Goal: Unclear

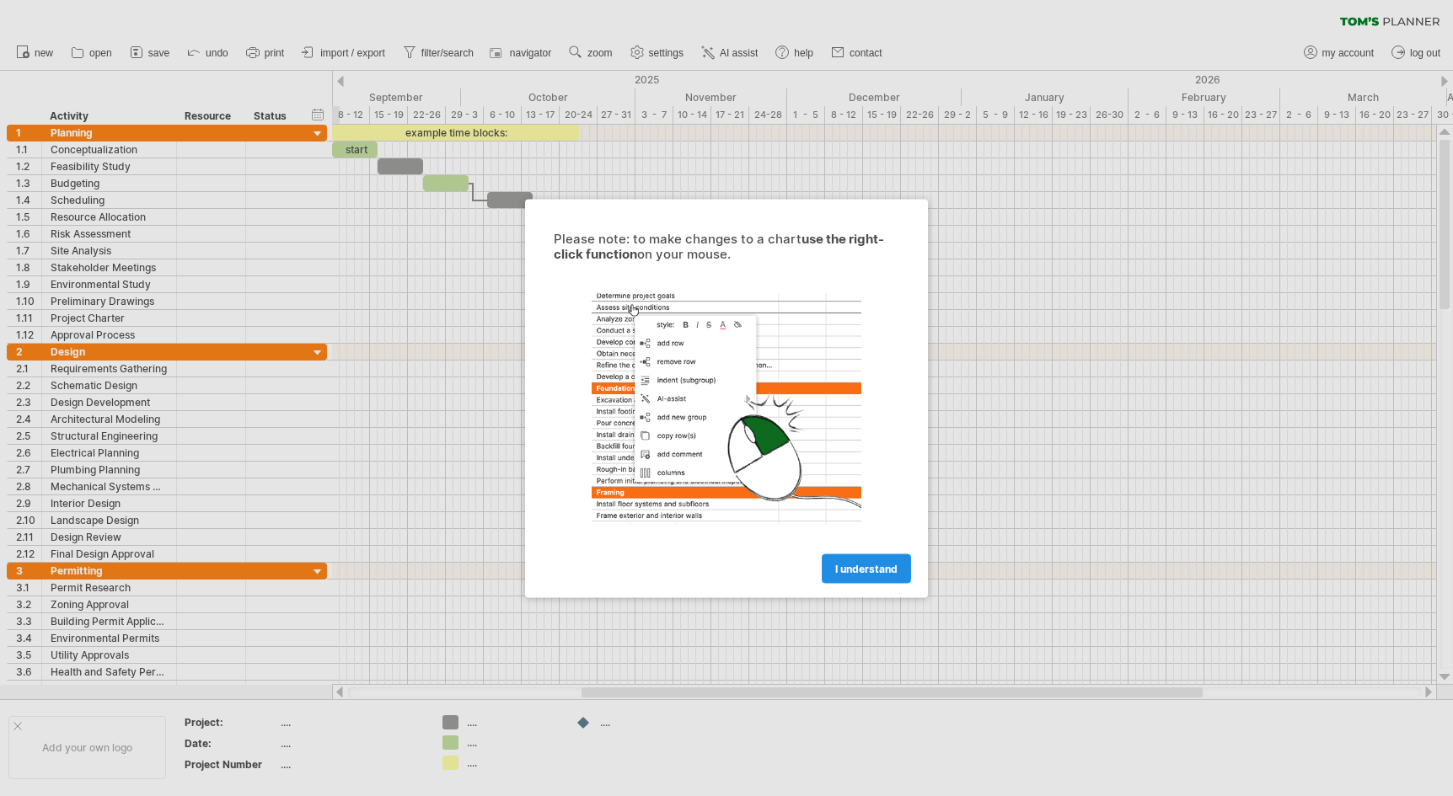
click at [854, 571] on span "I understand" at bounding box center [866, 568] width 62 height 13
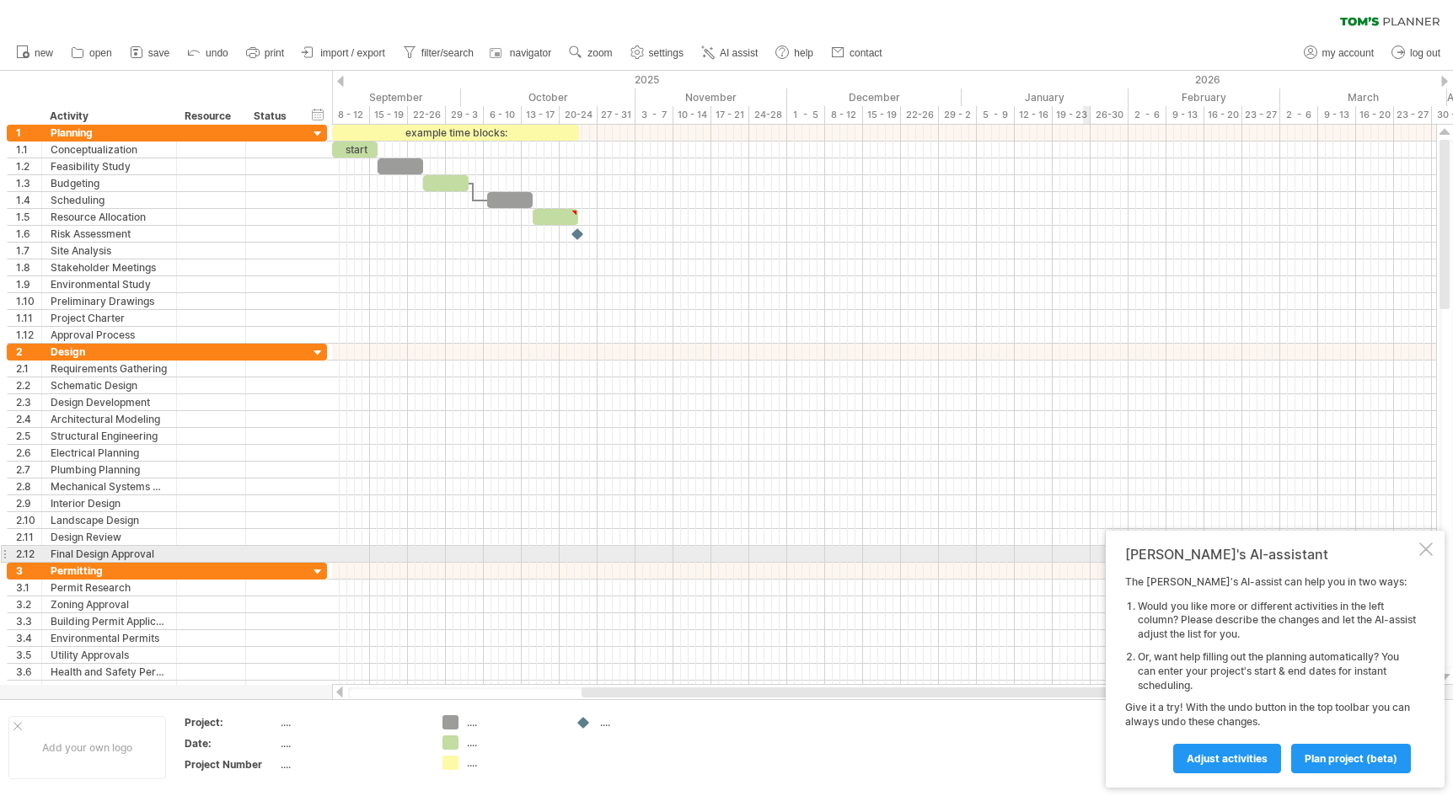
click at [1421, 552] on div at bounding box center [1425, 549] width 13 height 13
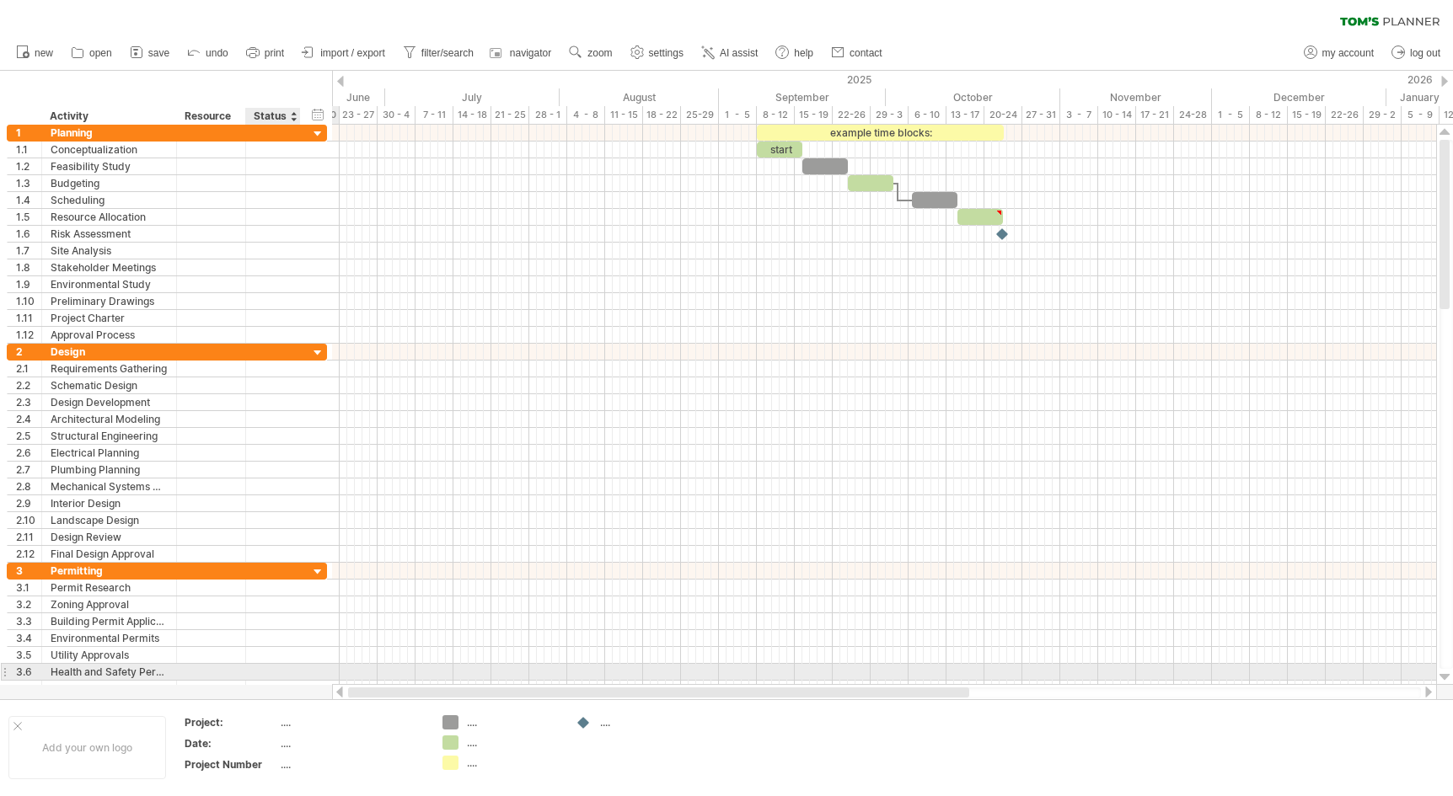
drag, startPoint x: 598, startPoint y: 689, endPoint x: 309, endPoint y: 673, distance: 289.5
click at [309, 673] on div "Trying to reach [DOMAIN_NAME] Connected again... 0% clear filter new 1" at bounding box center [726, 398] width 1453 height 796
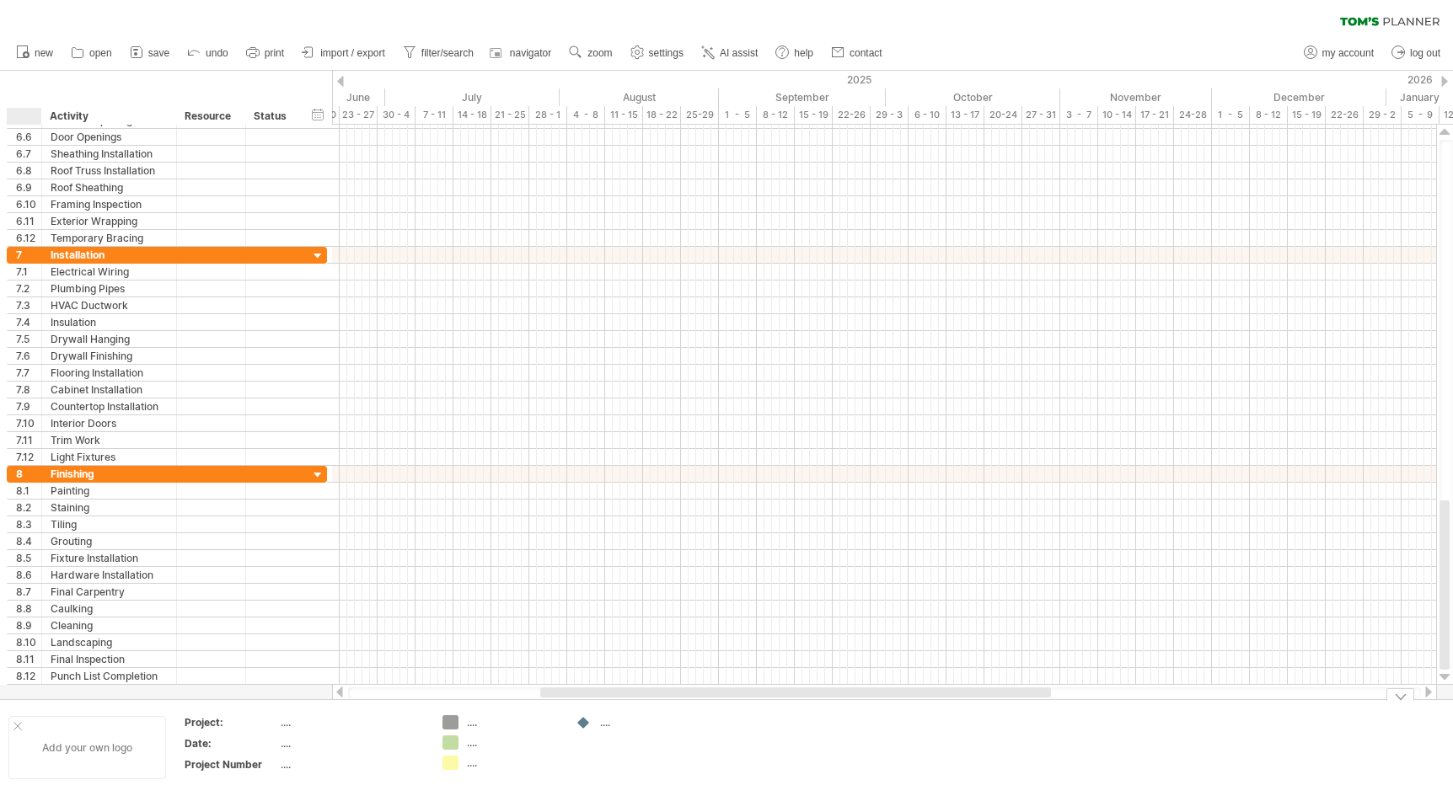
click at [14, 725] on div at bounding box center [17, 726] width 8 height 8
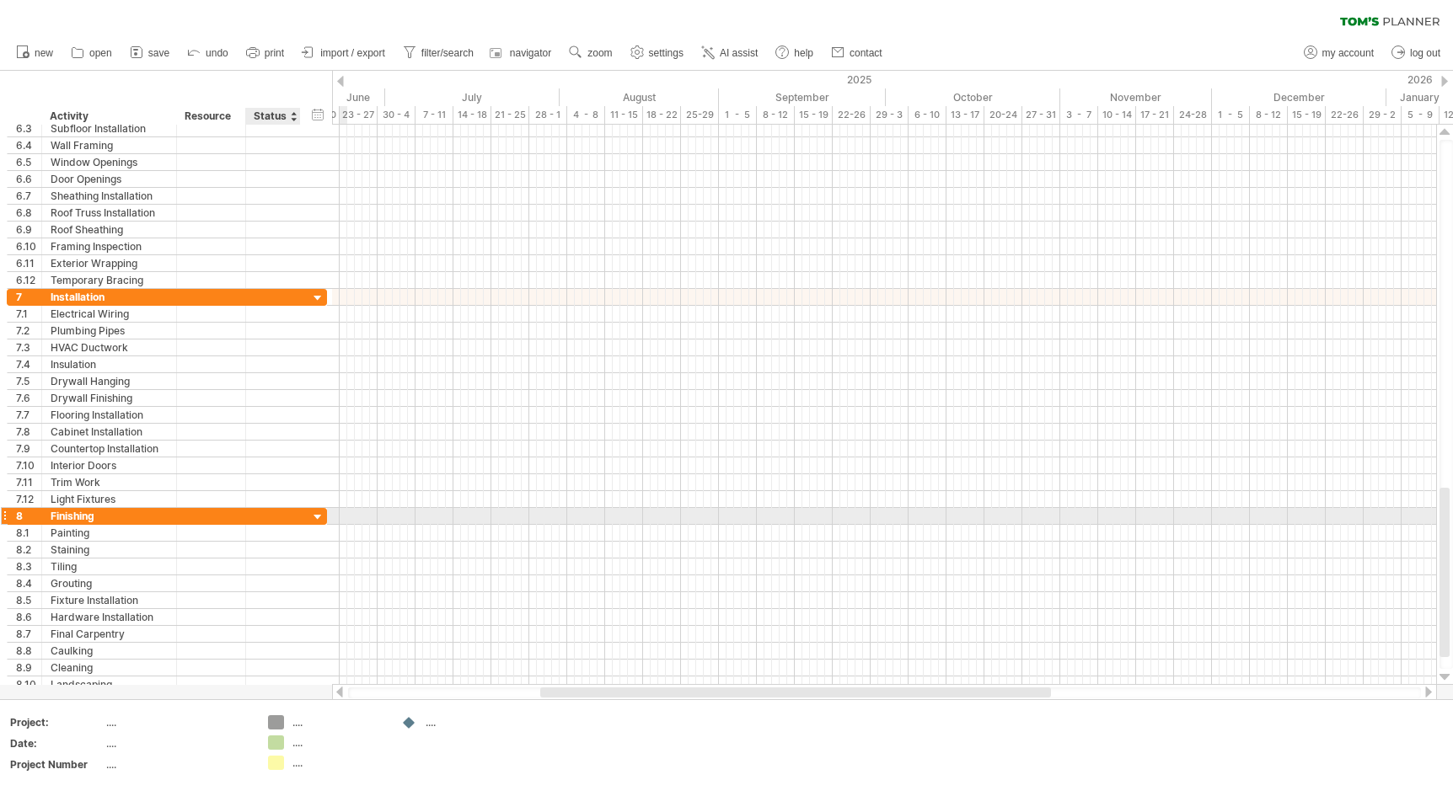
click at [315, 521] on div at bounding box center [318, 518] width 16 height 16
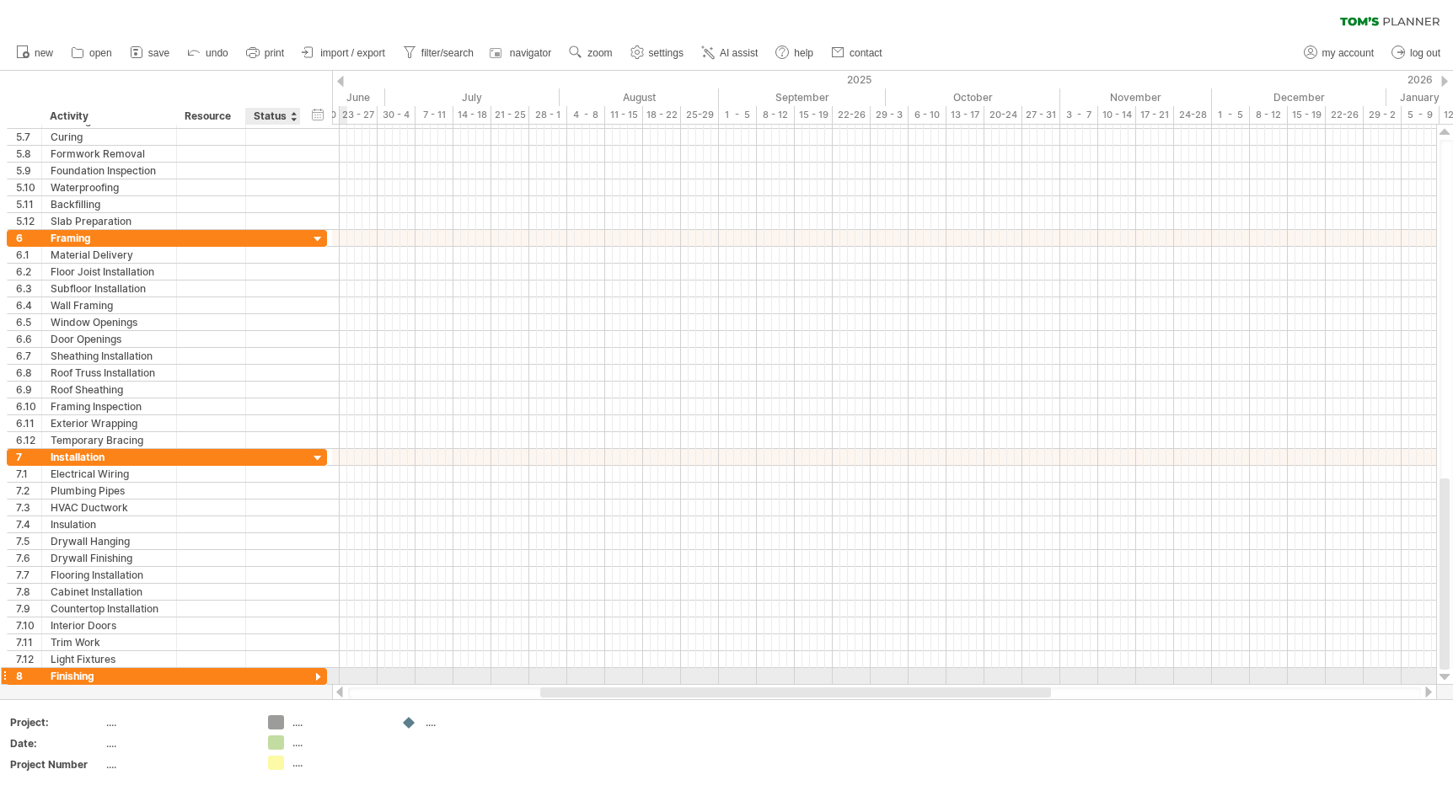
click at [319, 678] on div at bounding box center [318, 678] width 16 height 16
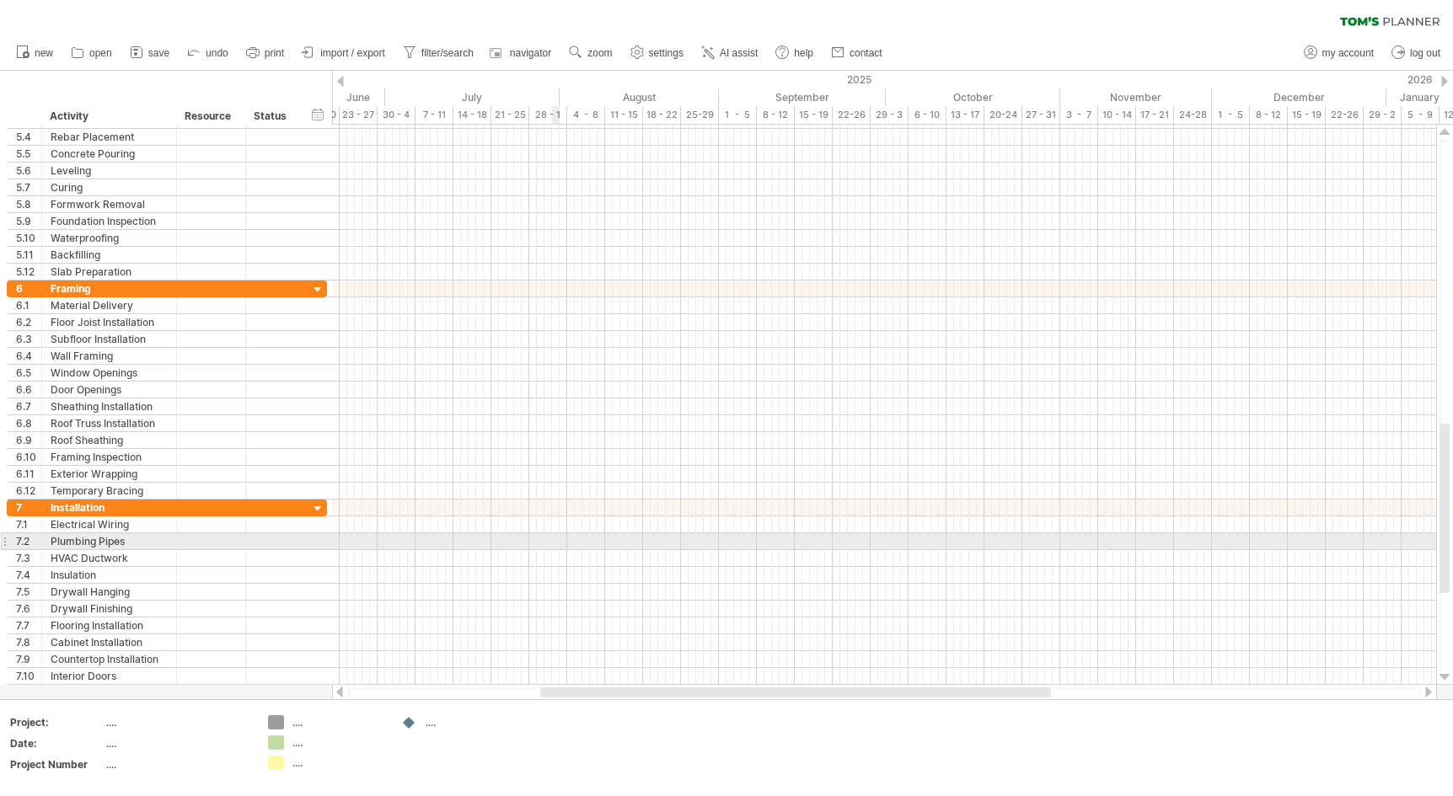
click at [557, 544] on div at bounding box center [884, 542] width 1104 height 17
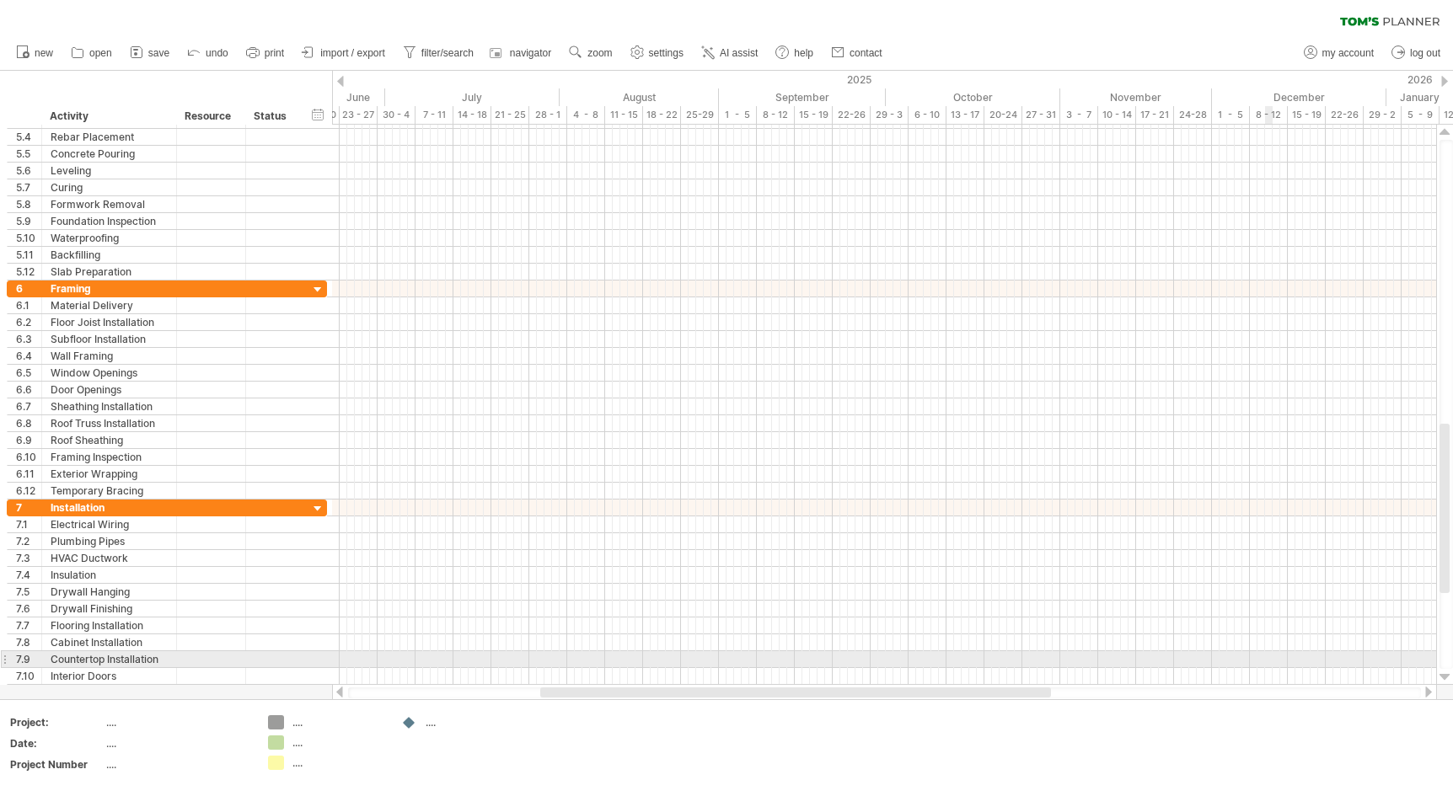
click at [1269, 664] on div at bounding box center [884, 660] width 1104 height 17
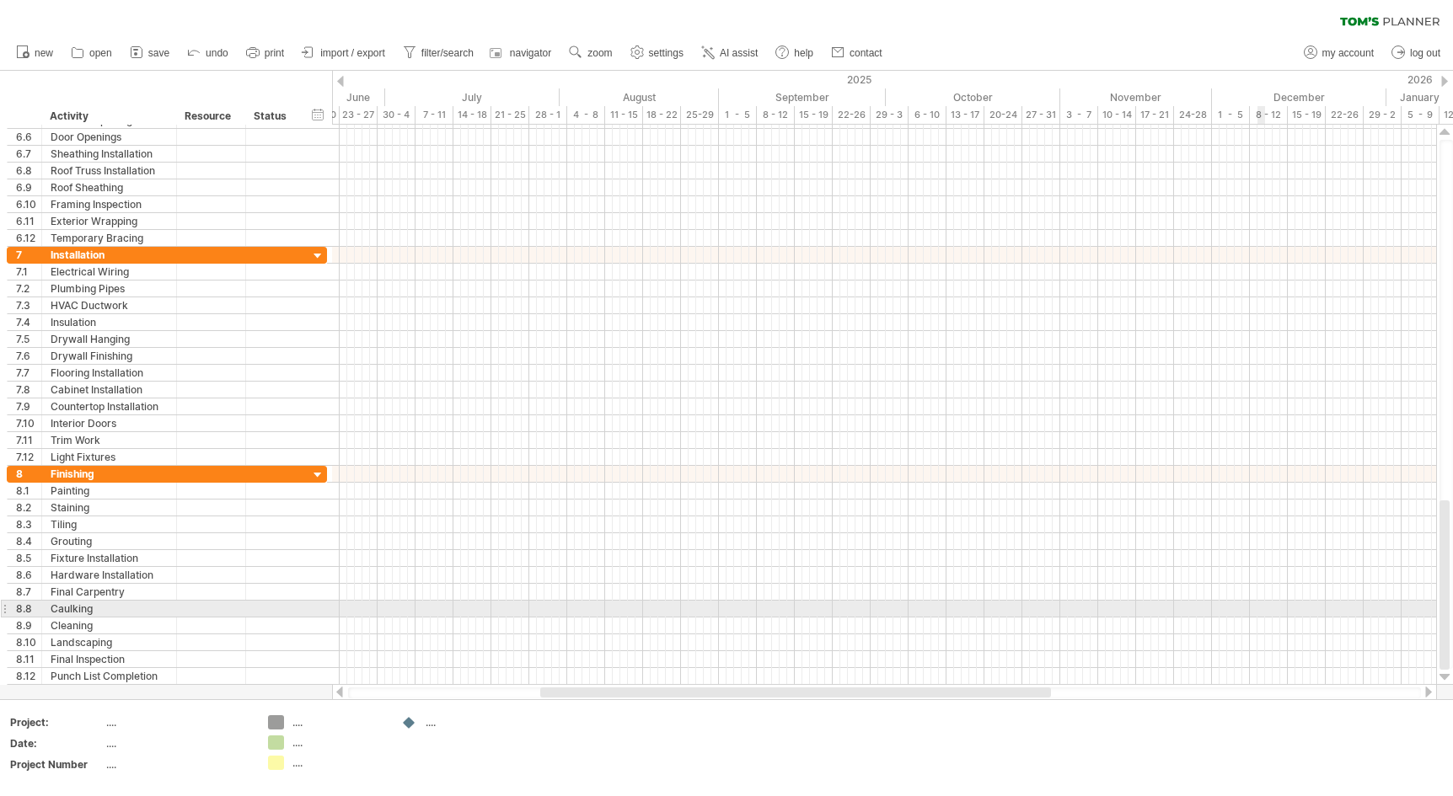
click at [1263, 617] on div at bounding box center [884, 609] width 1104 height 17
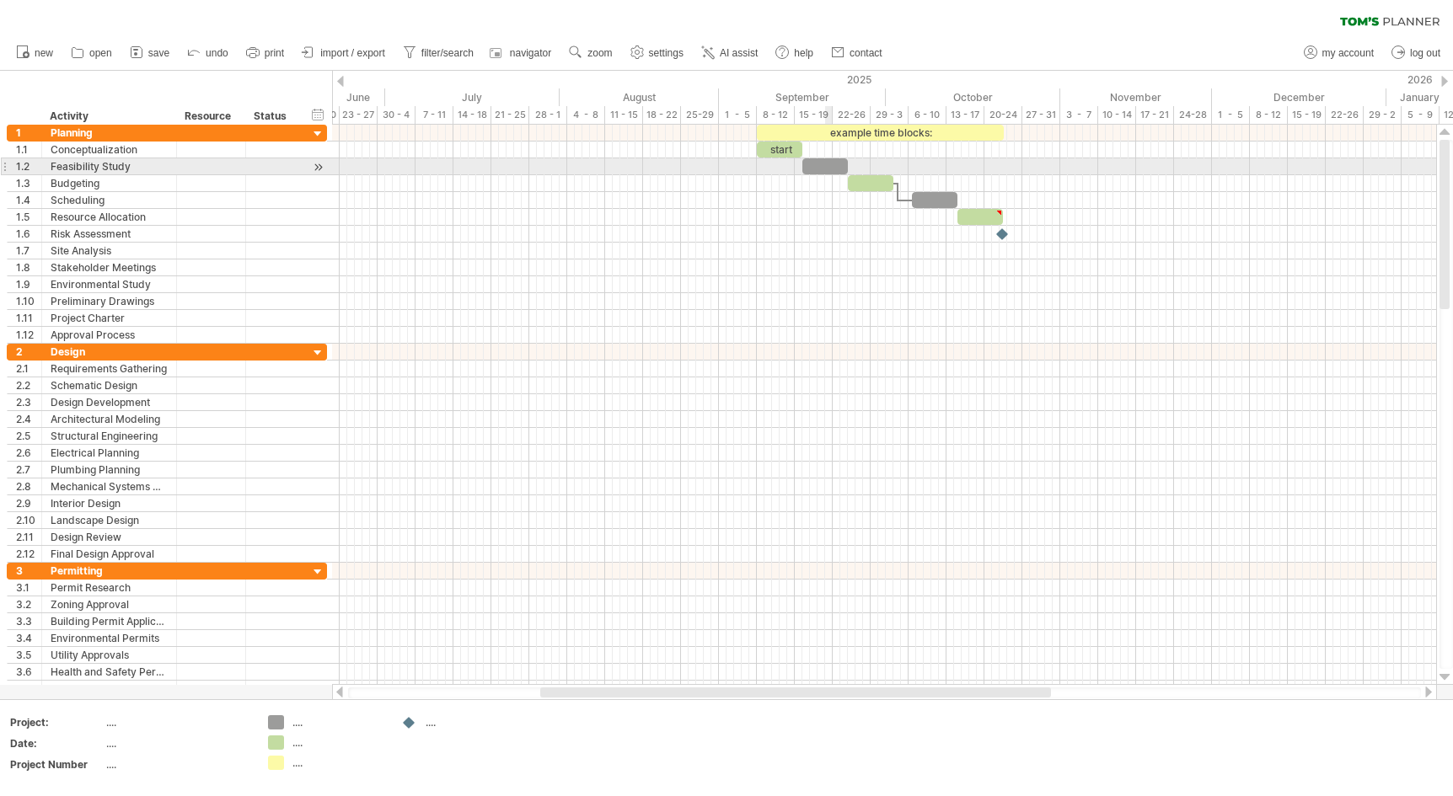
click at [826, 164] on div at bounding box center [825, 166] width 46 height 16
drag, startPoint x: 845, startPoint y: 168, endPoint x: 858, endPoint y: 166, distance: 13.6
click at [858, 166] on div at bounding box center [832, 166] width 61 height 16
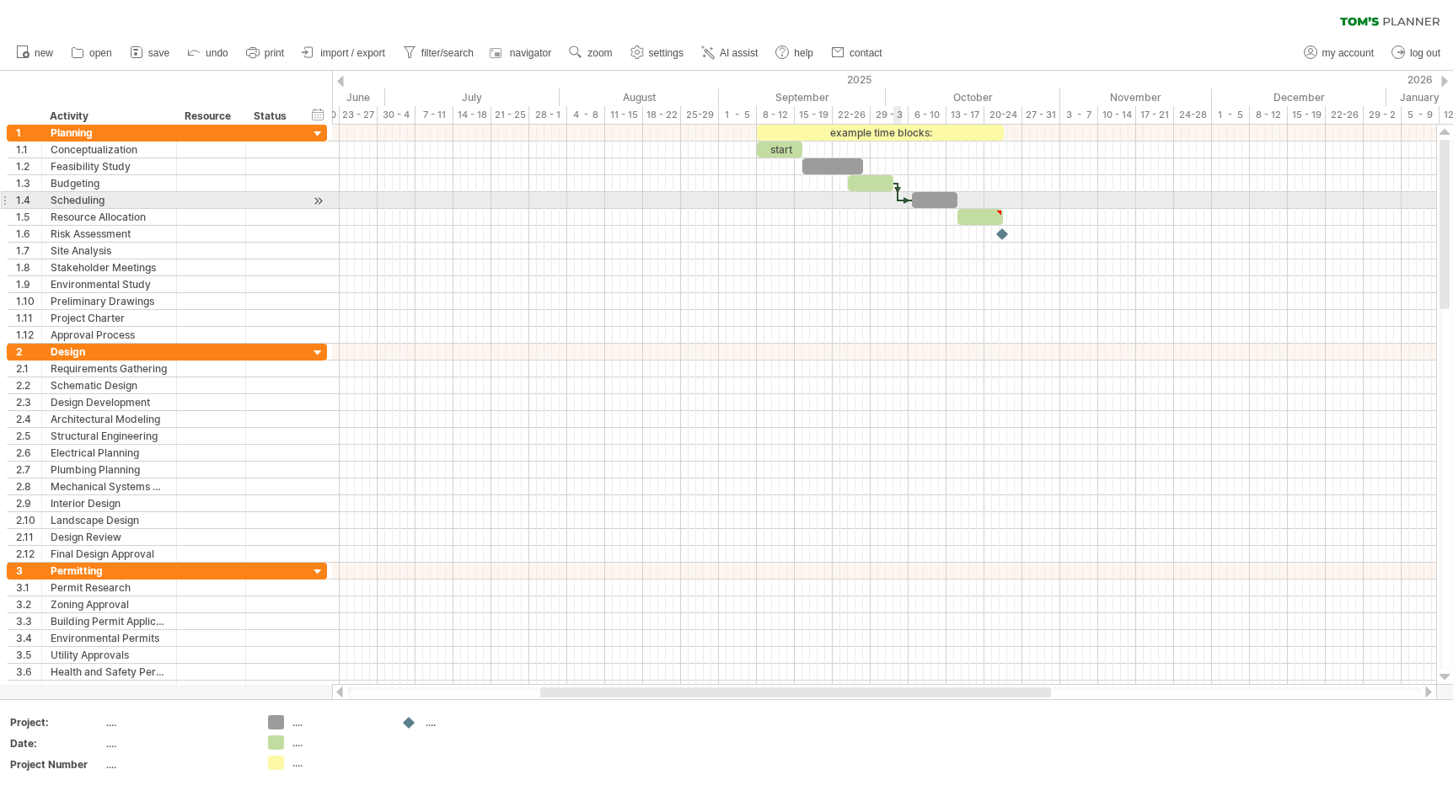
click at [898, 195] on div at bounding box center [897, 192] width 5 height 19
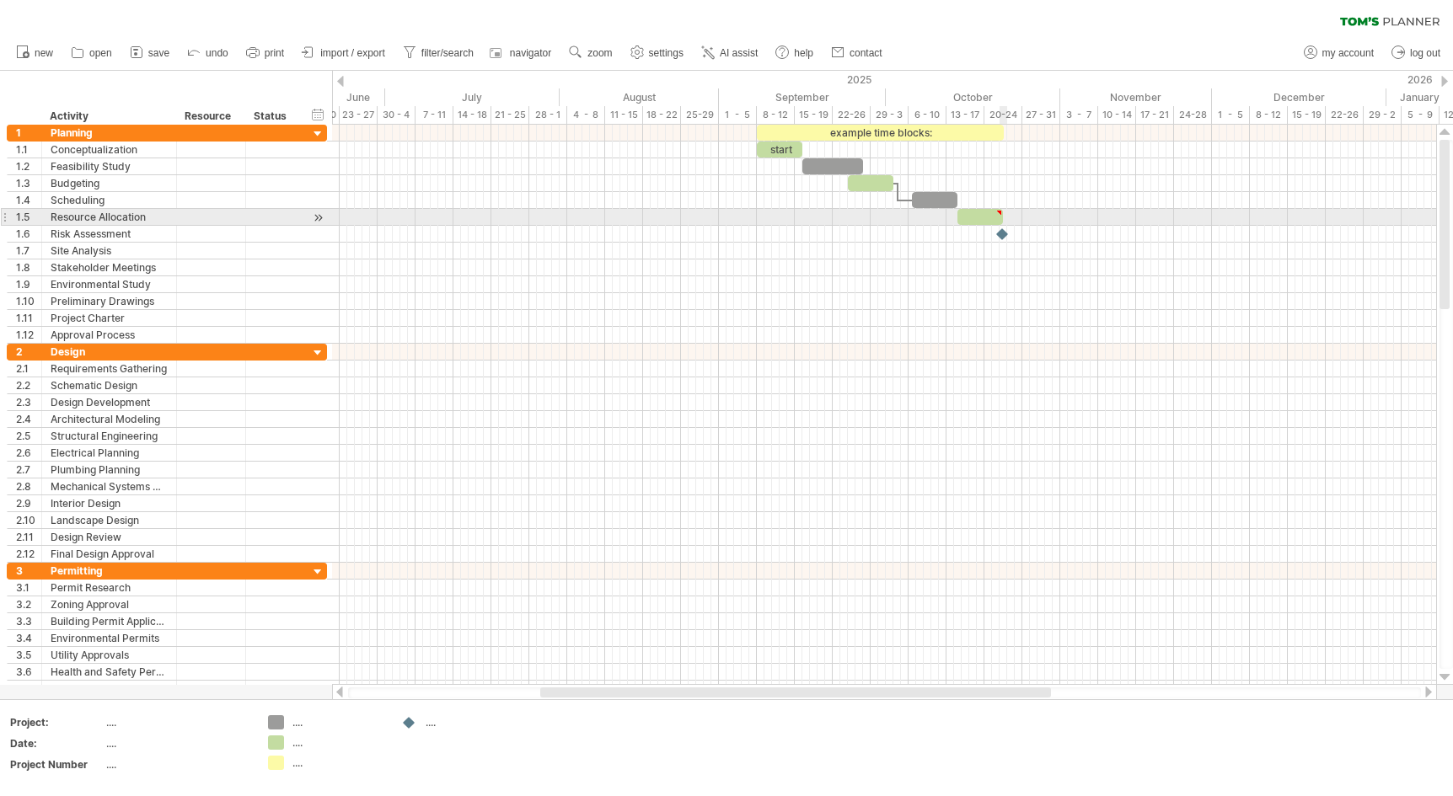
click at [1000, 212] on div at bounding box center [999, 213] width 8 height 8
type textarea "**********"
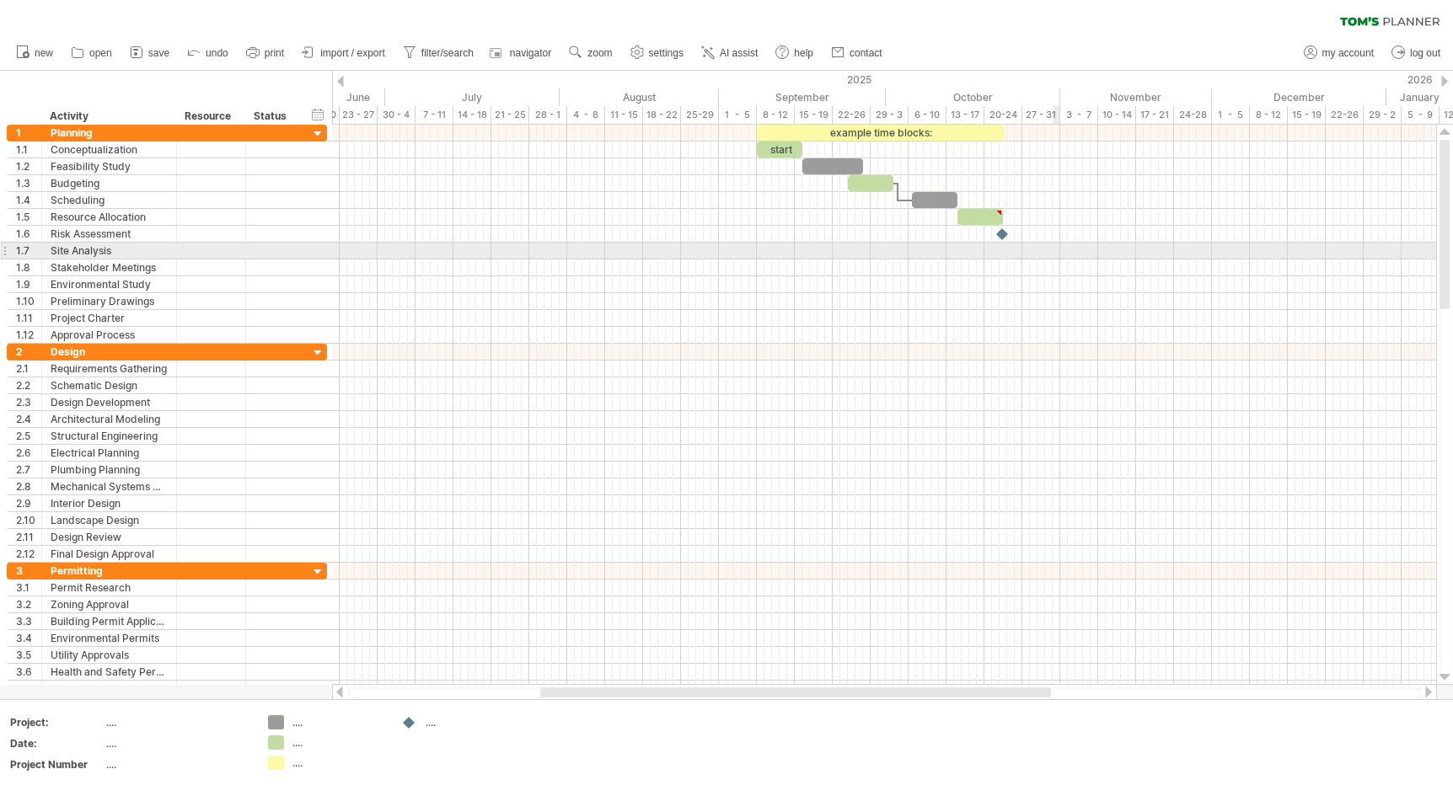
click at [1054, 249] on div at bounding box center [884, 251] width 1104 height 17
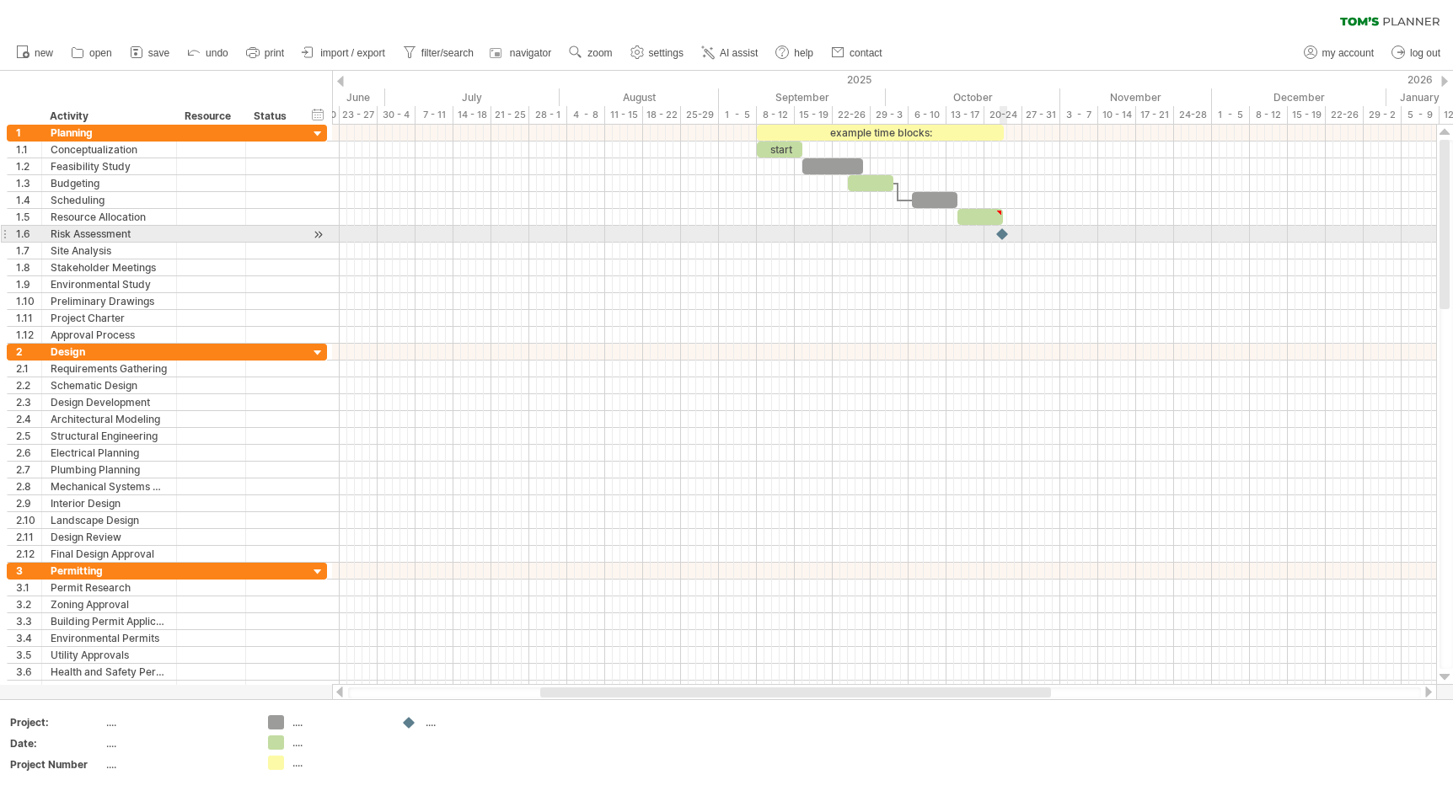
click at [1000, 233] on div at bounding box center [1003, 234] width 17 height 16
click at [1000, 233] on div at bounding box center [1003, 234] width 19 height 16
